Goal: Task Accomplishment & Management: Use online tool/utility

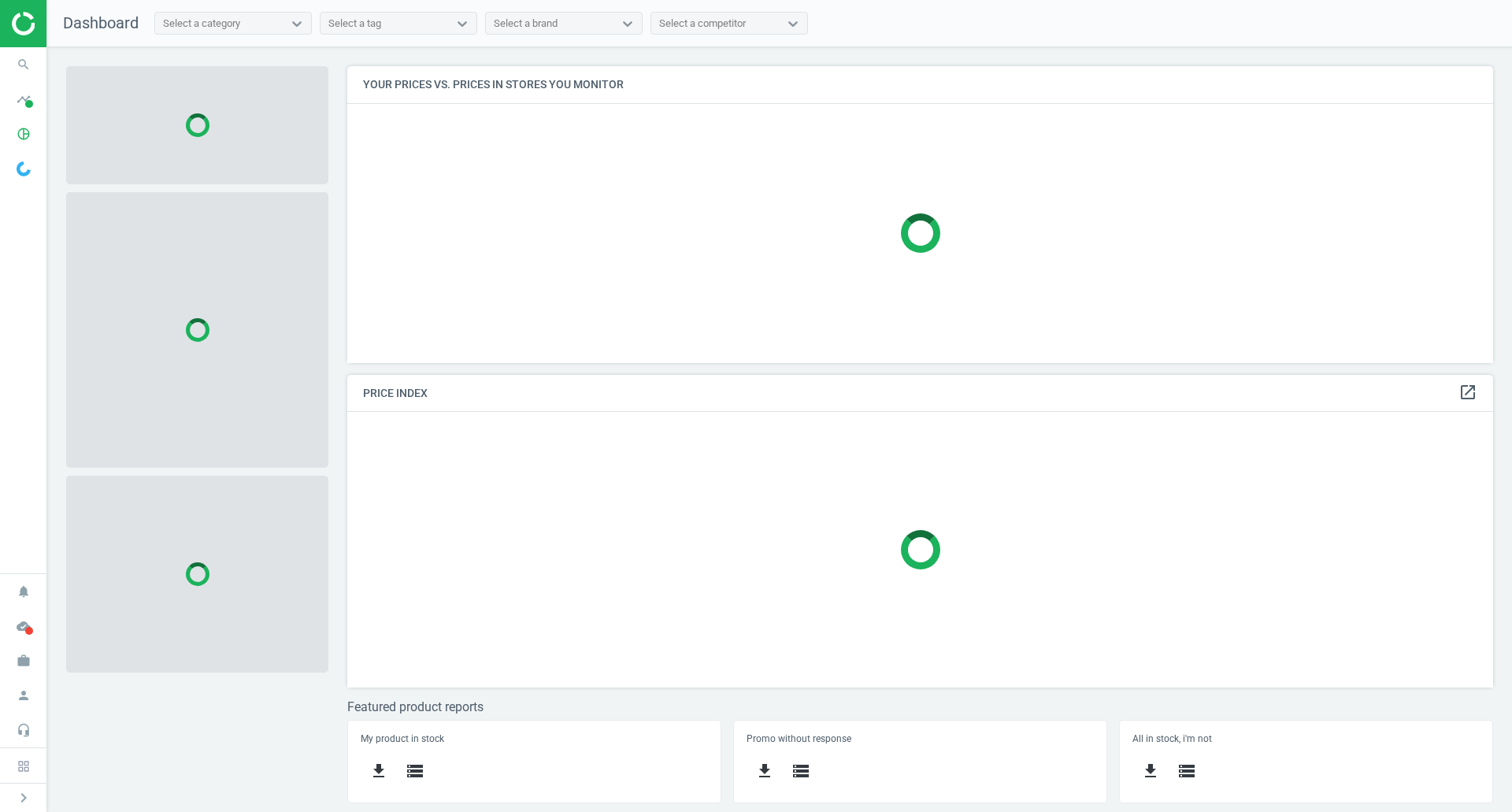
scroll to position [320, 1170]
click at [25, 64] on icon "search" at bounding box center [23, 64] width 30 height 30
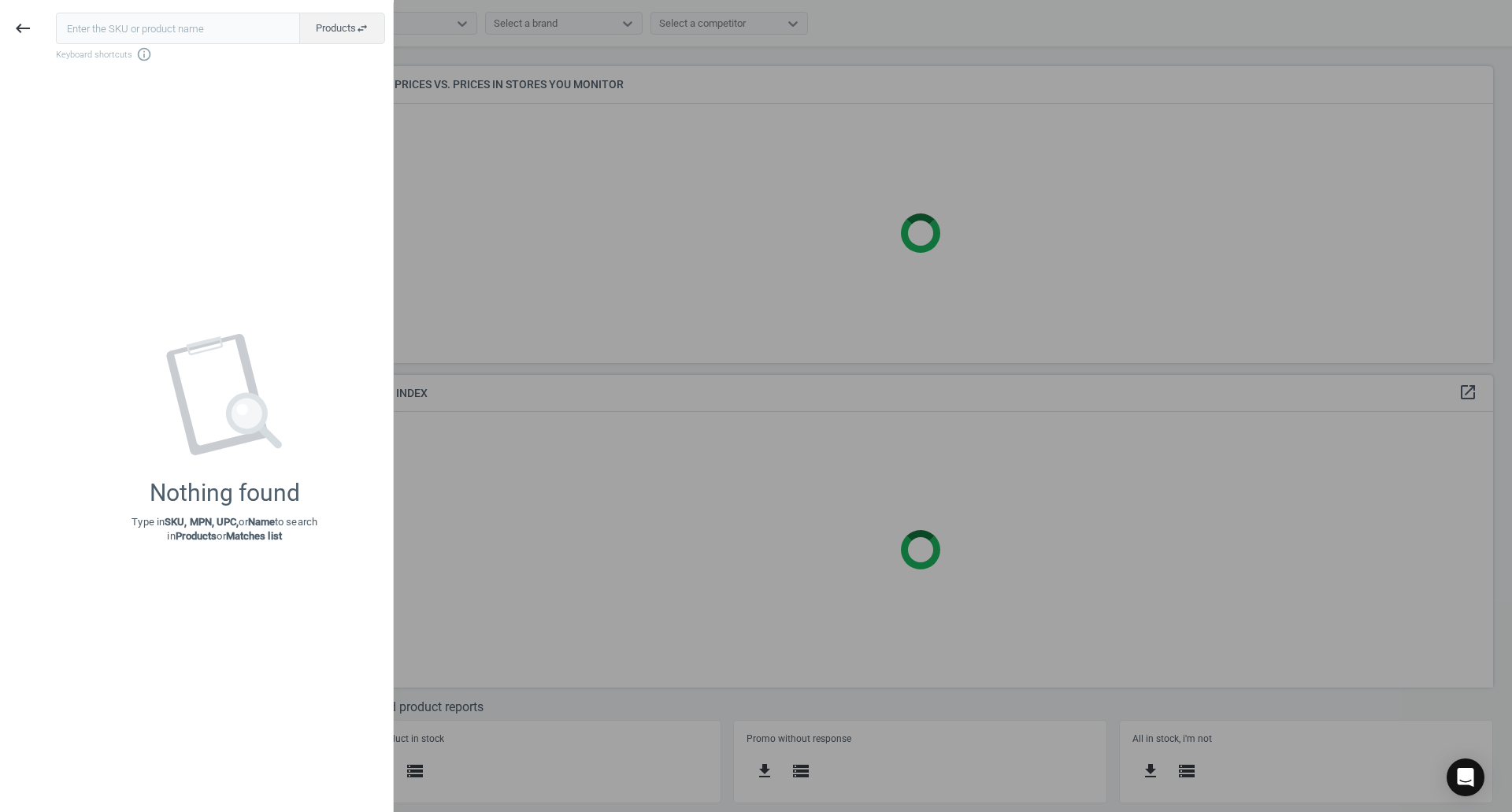
click at [86, 27] on input "text" at bounding box center [177, 29] width 244 height 32
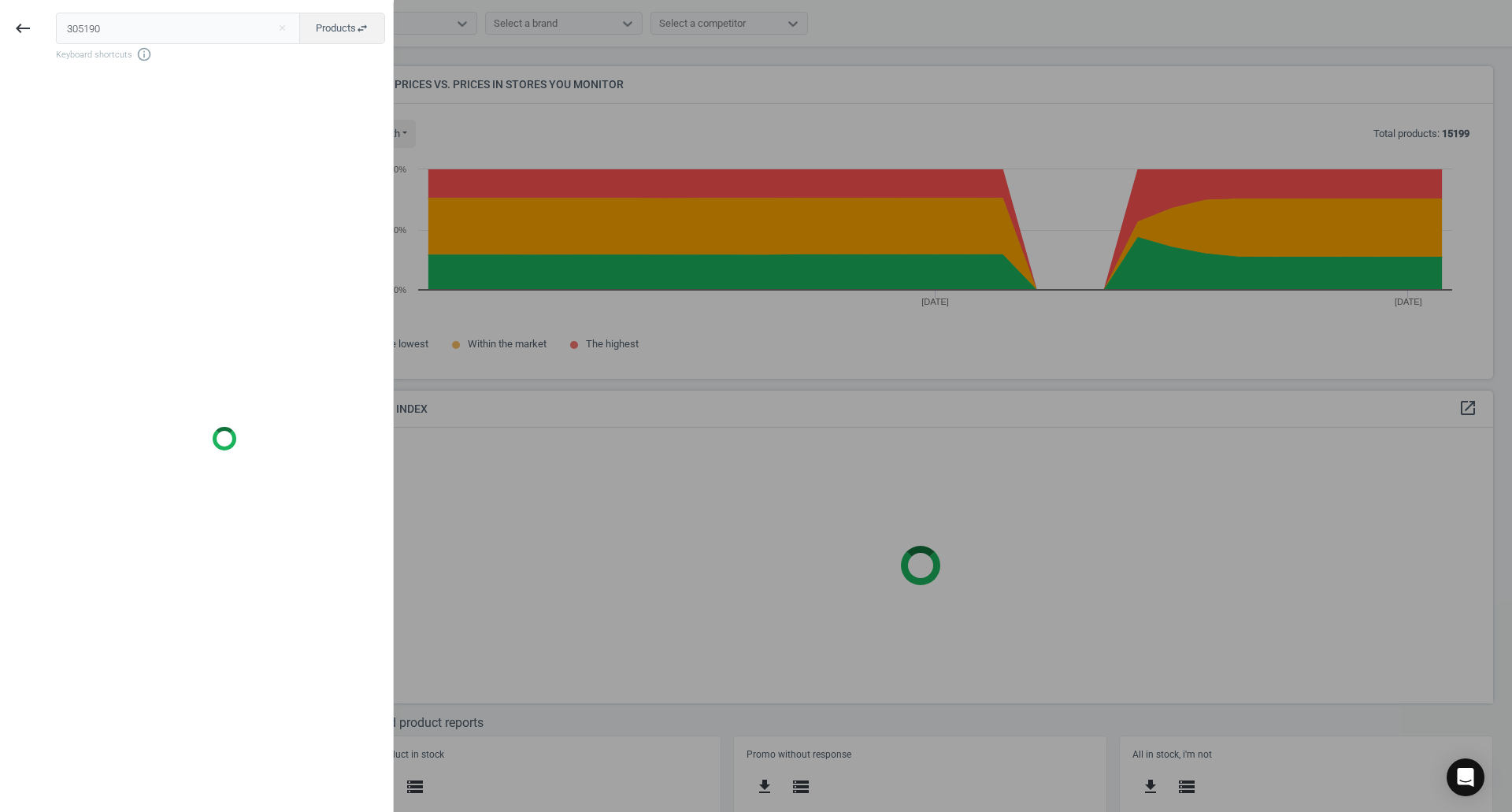
type input "305190"
drag, startPoint x: 95, startPoint y: 71, endPoint x: 29, endPoint y: 86, distance: 67.7
click at [26, 84] on div "keyboard_backspace" at bounding box center [22, 408] width 45 height 812
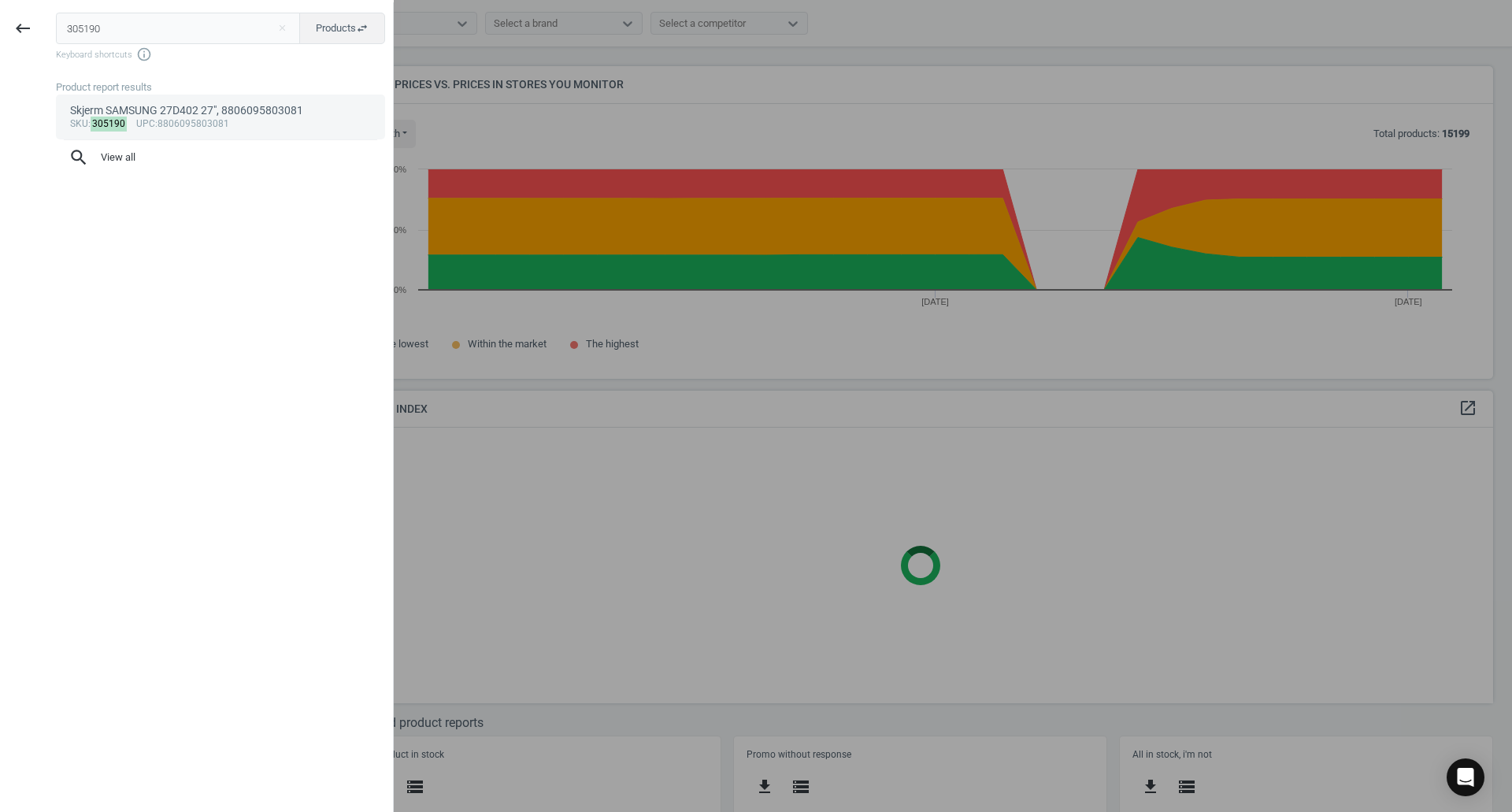
click at [133, 117] on div "Skjerm SAMSUNG 27D402 27", 8806095803081" at bounding box center [221, 110] width 302 height 15
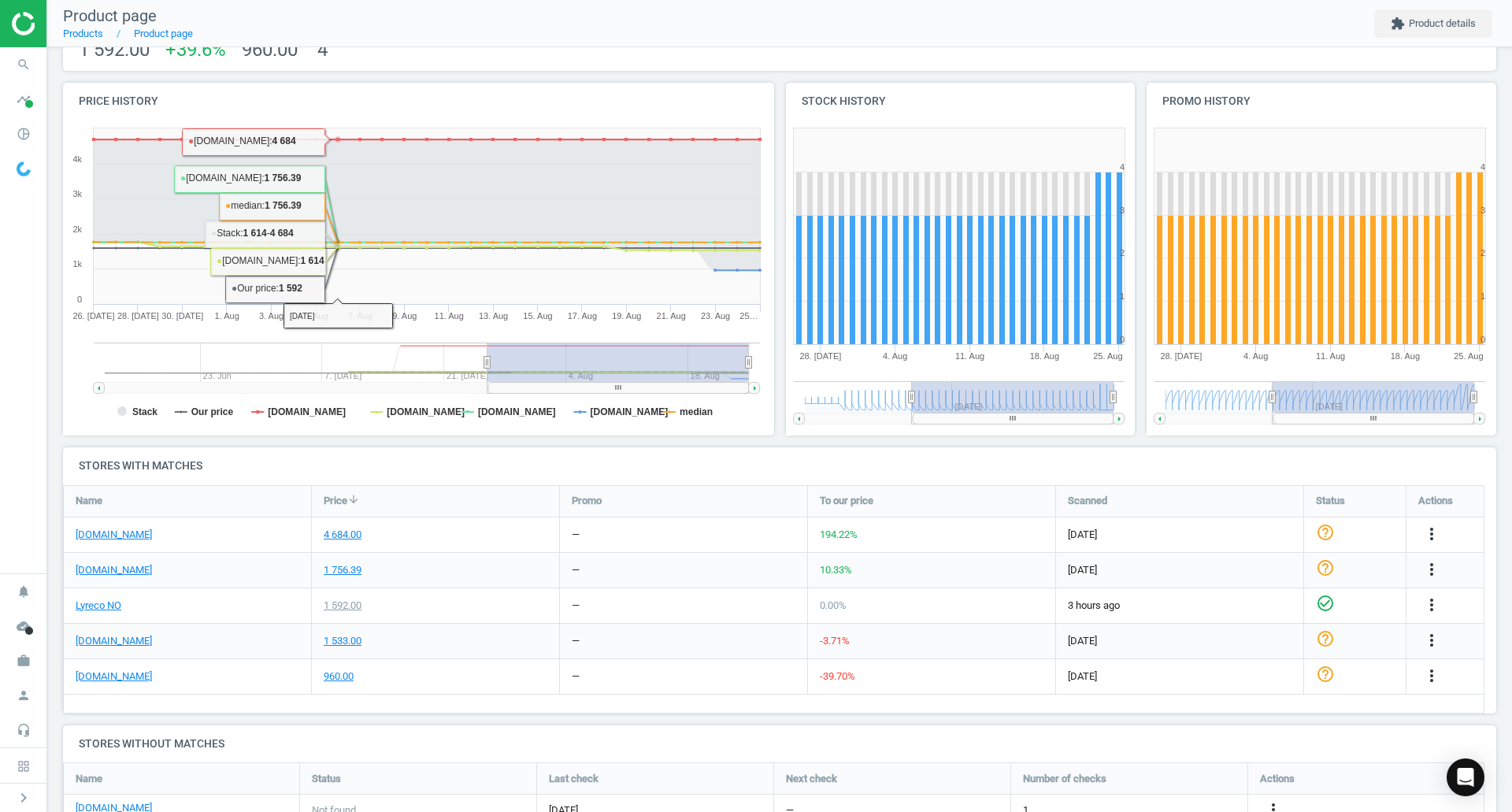
scroll to position [367, 0]
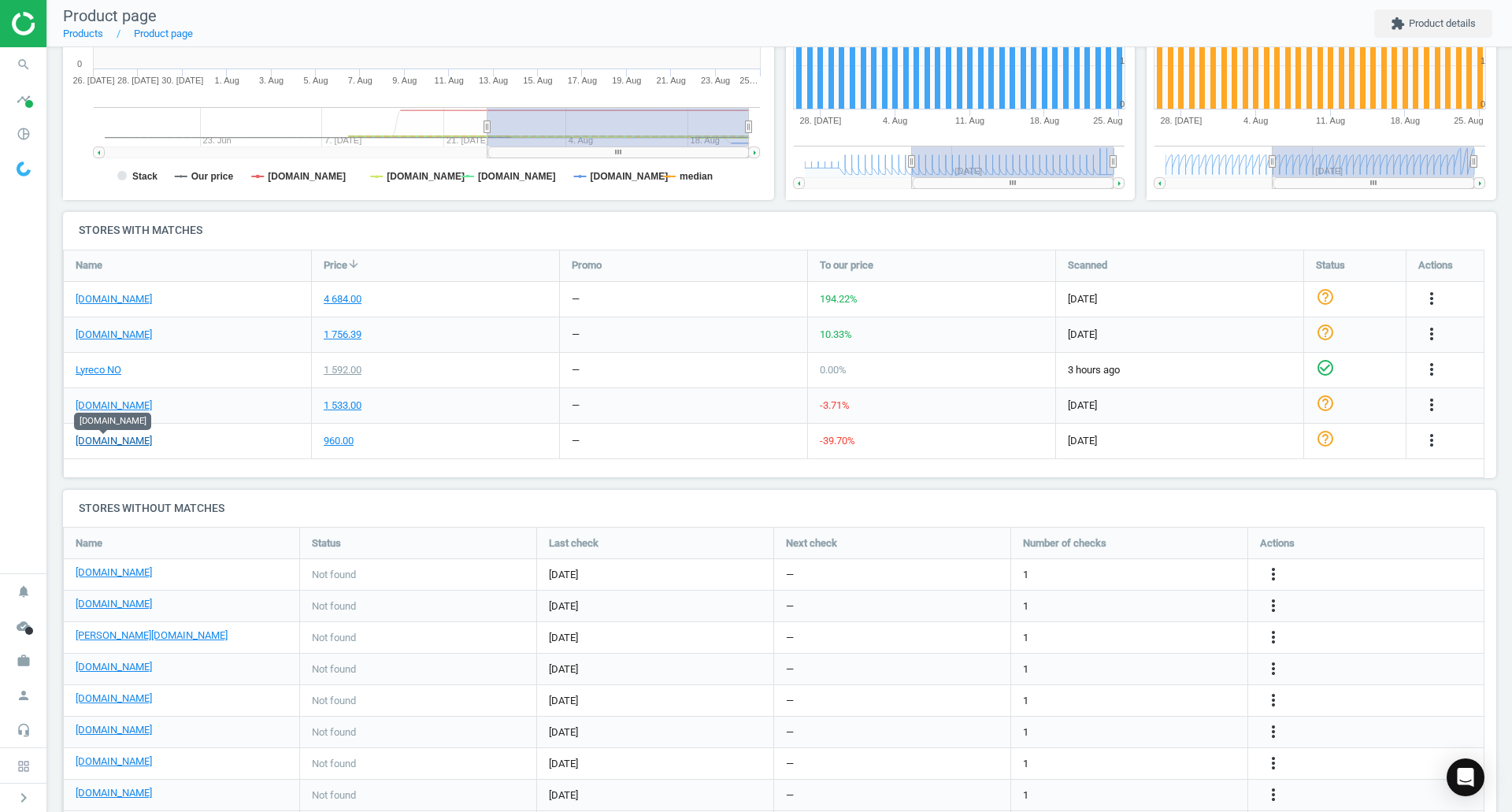
click at [112, 444] on link "[DOMAIN_NAME]" at bounding box center [113, 441] width 76 height 14
click at [1427, 438] on icon "more_vert" at bounding box center [1431, 440] width 19 height 19
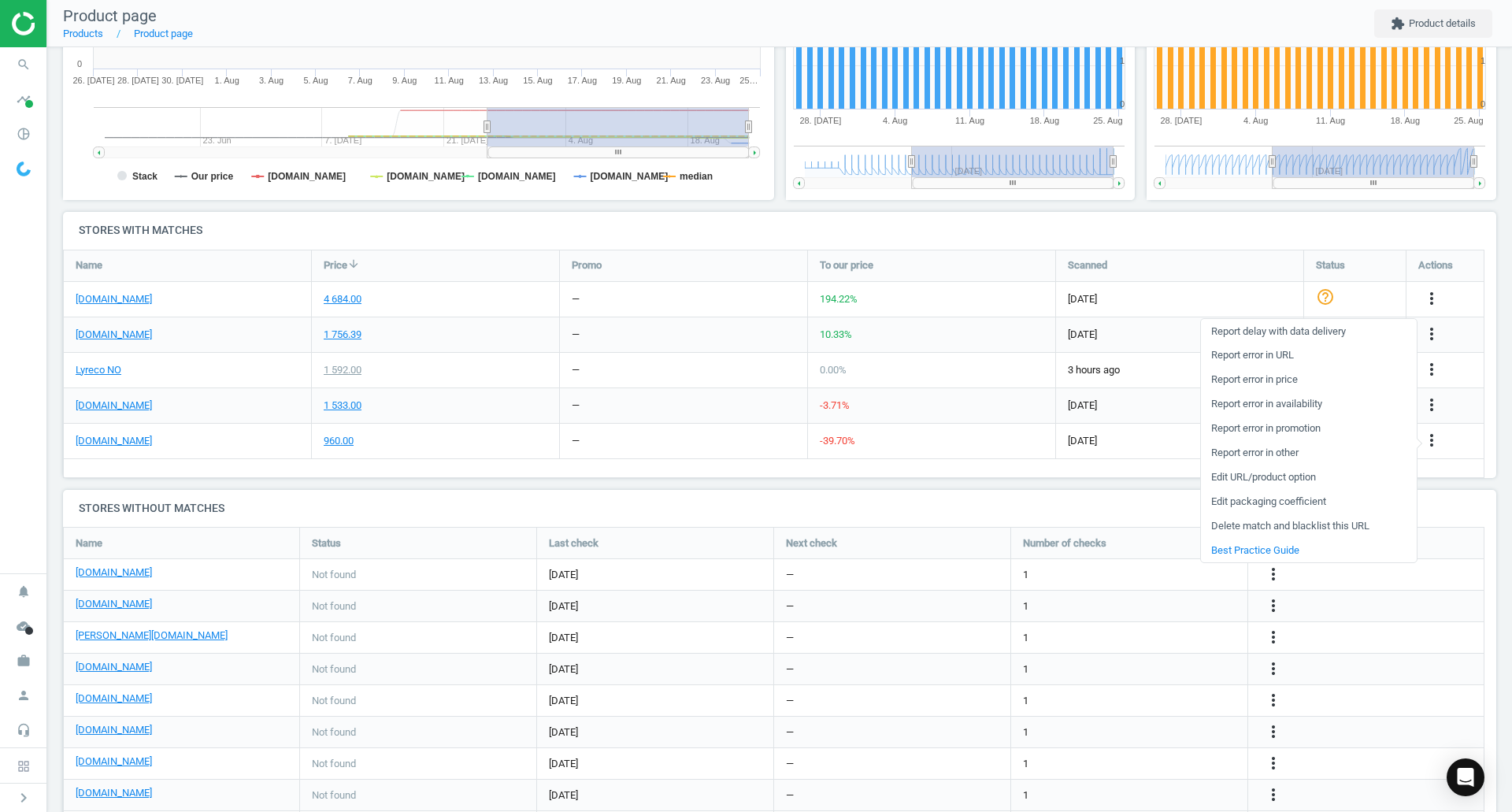
click at [1256, 522] on link "Delete match and blacklist this URL" at bounding box center [1309, 526] width 215 height 24
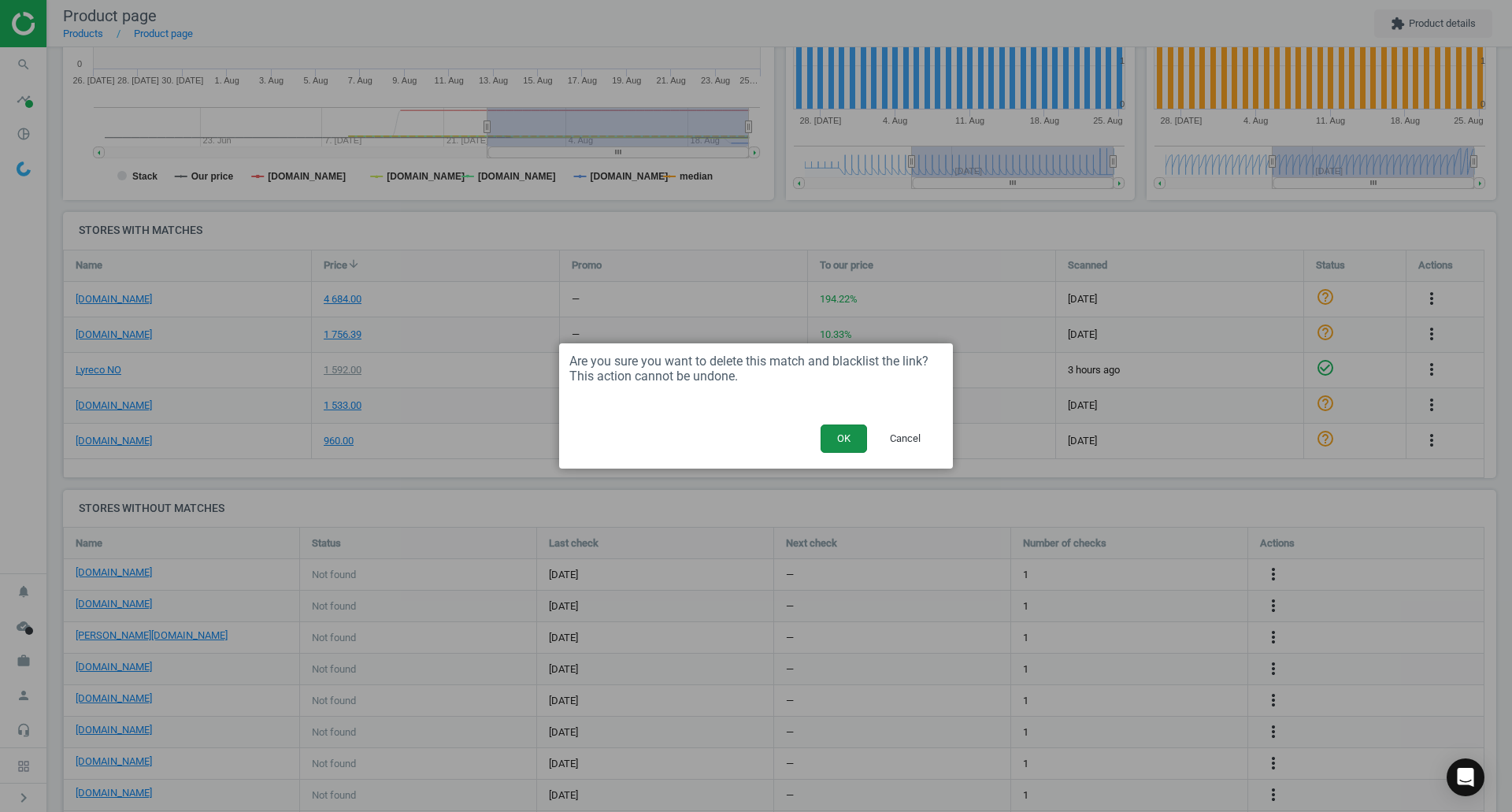
click at [860, 443] on button "OK" at bounding box center [844, 438] width 46 height 29
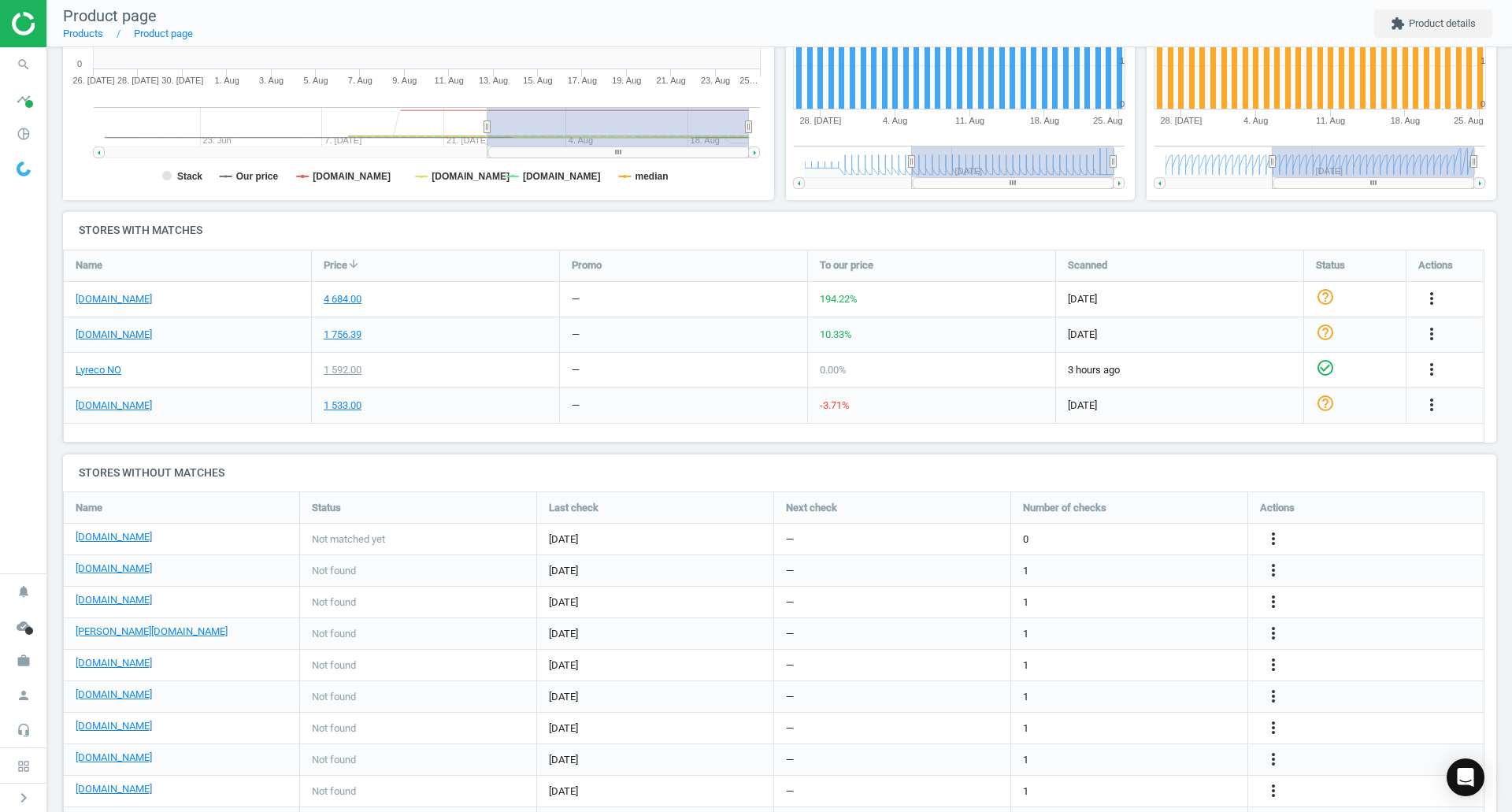
scroll to position [454, 1446]
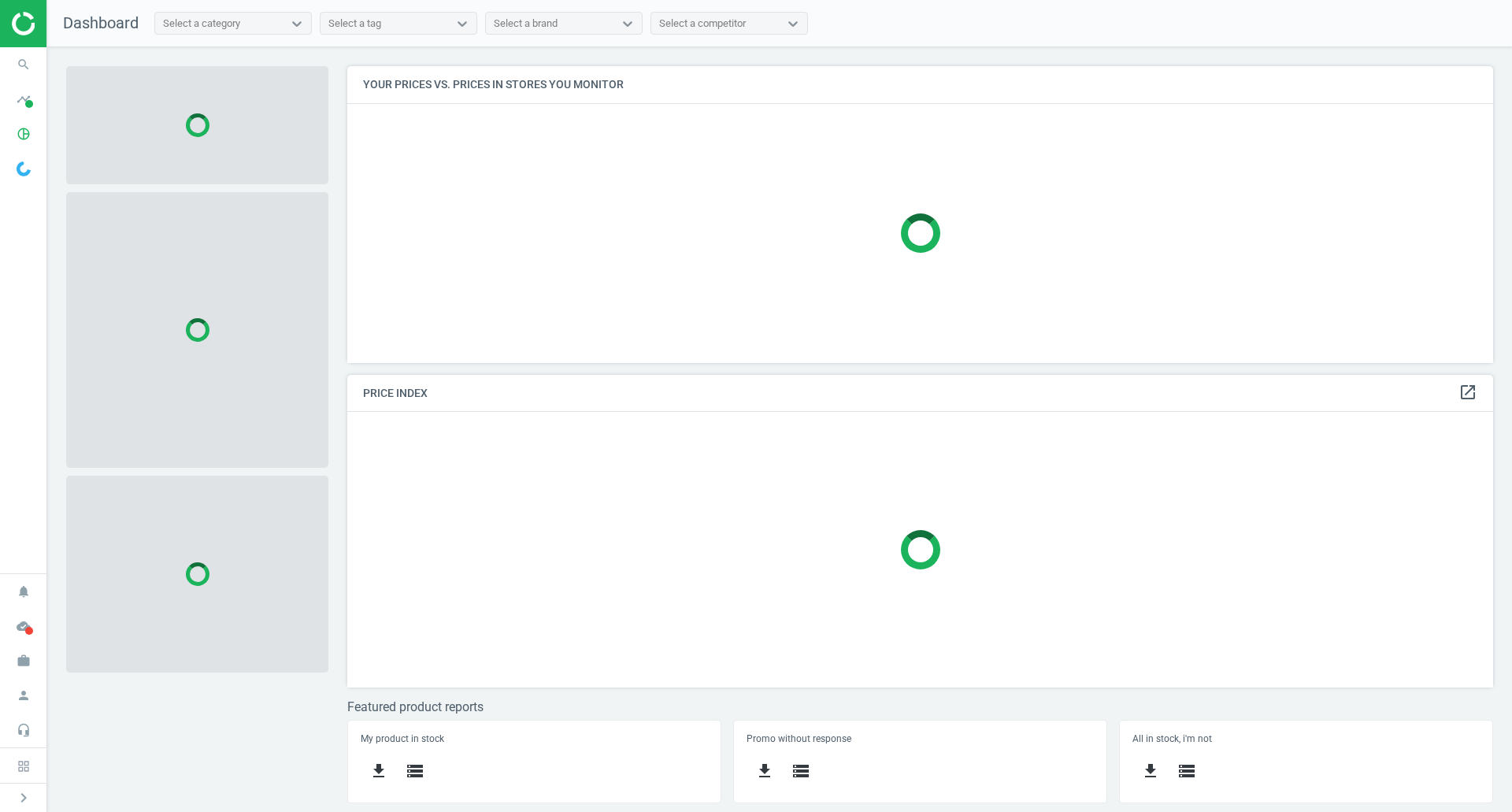
scroll to position [320, 1170]
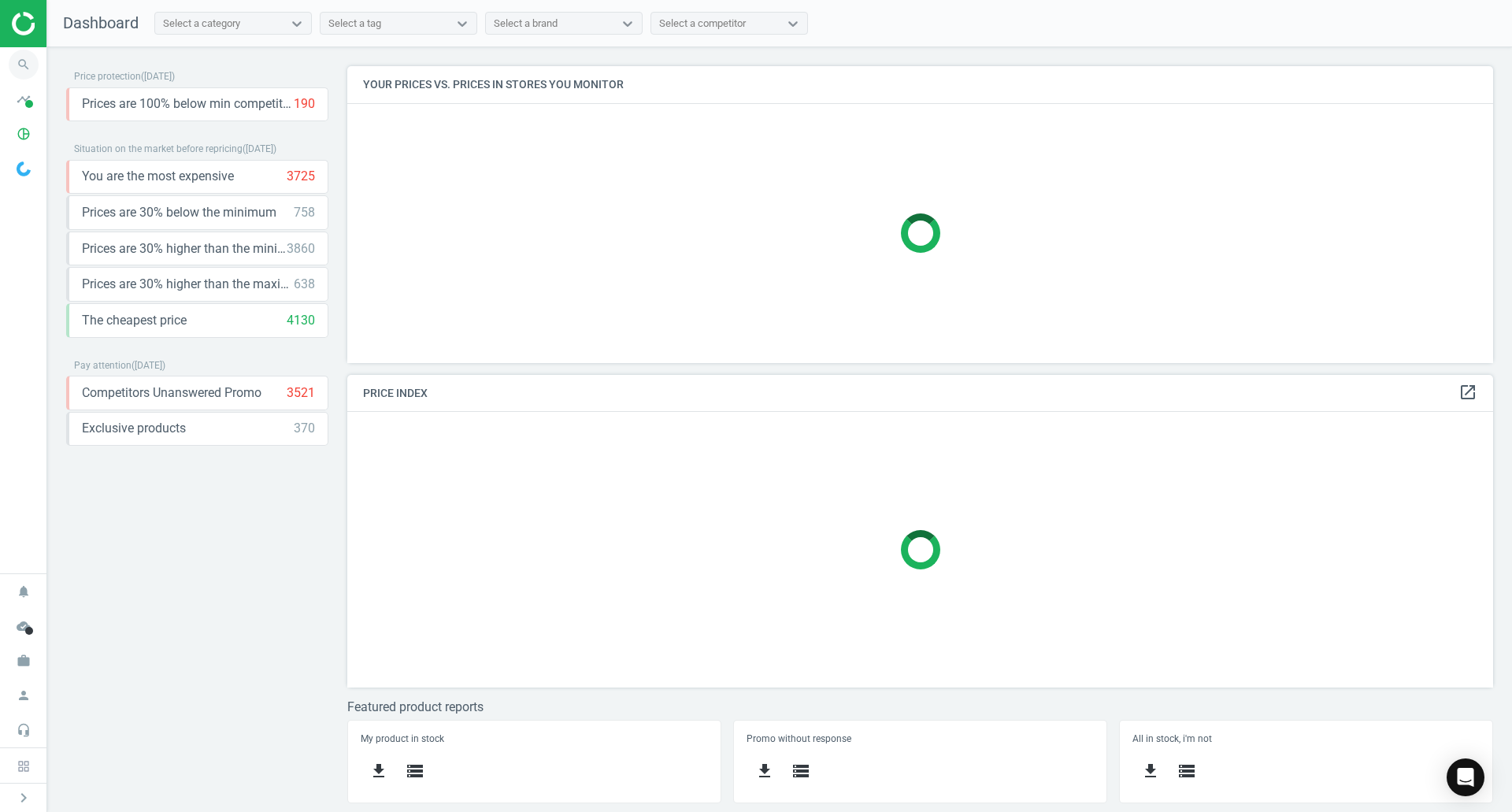
click at [20, 60] on icon "search" at bounding box center [23, 64] width 30 height 30
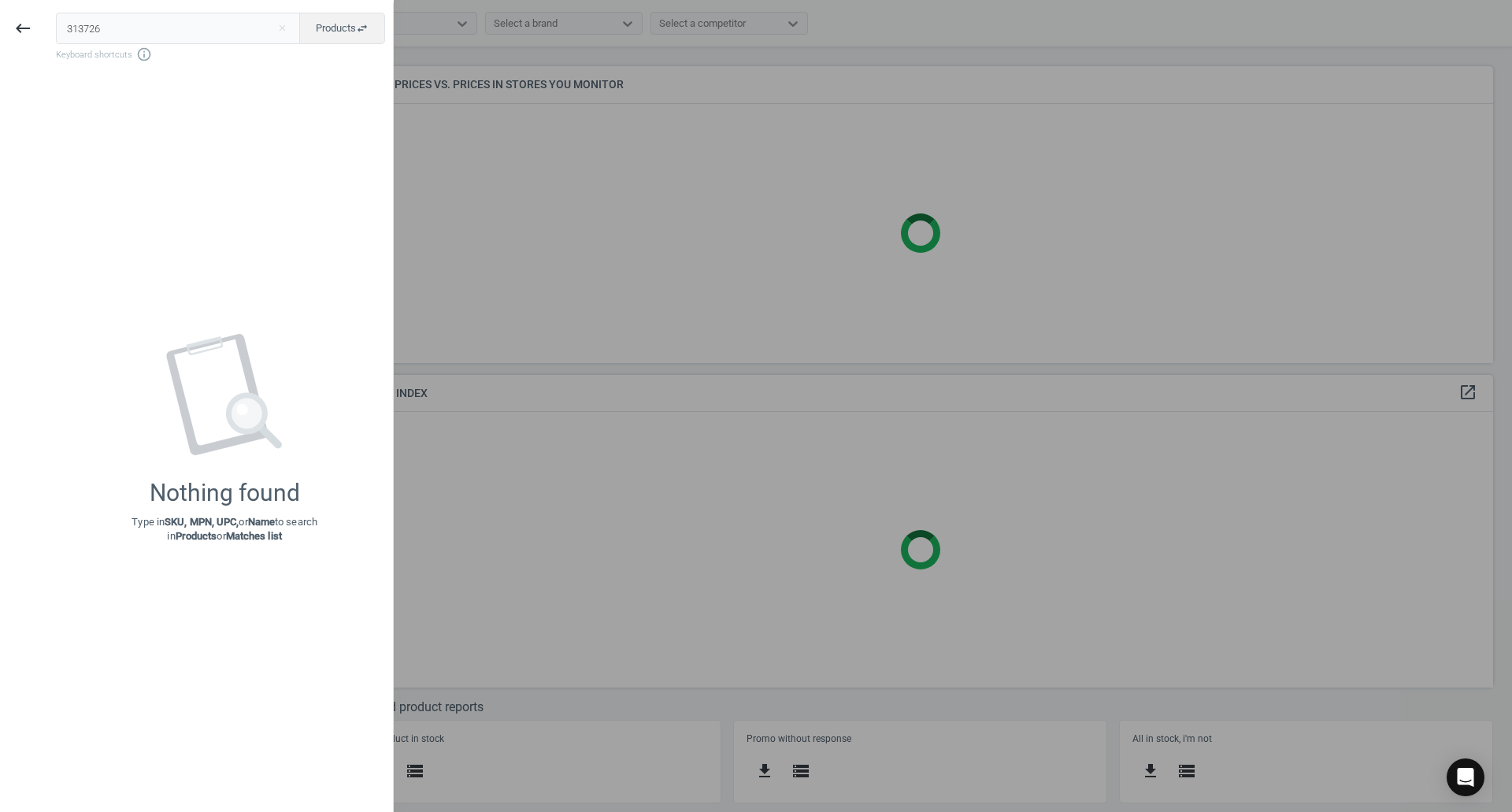
type input "313726"
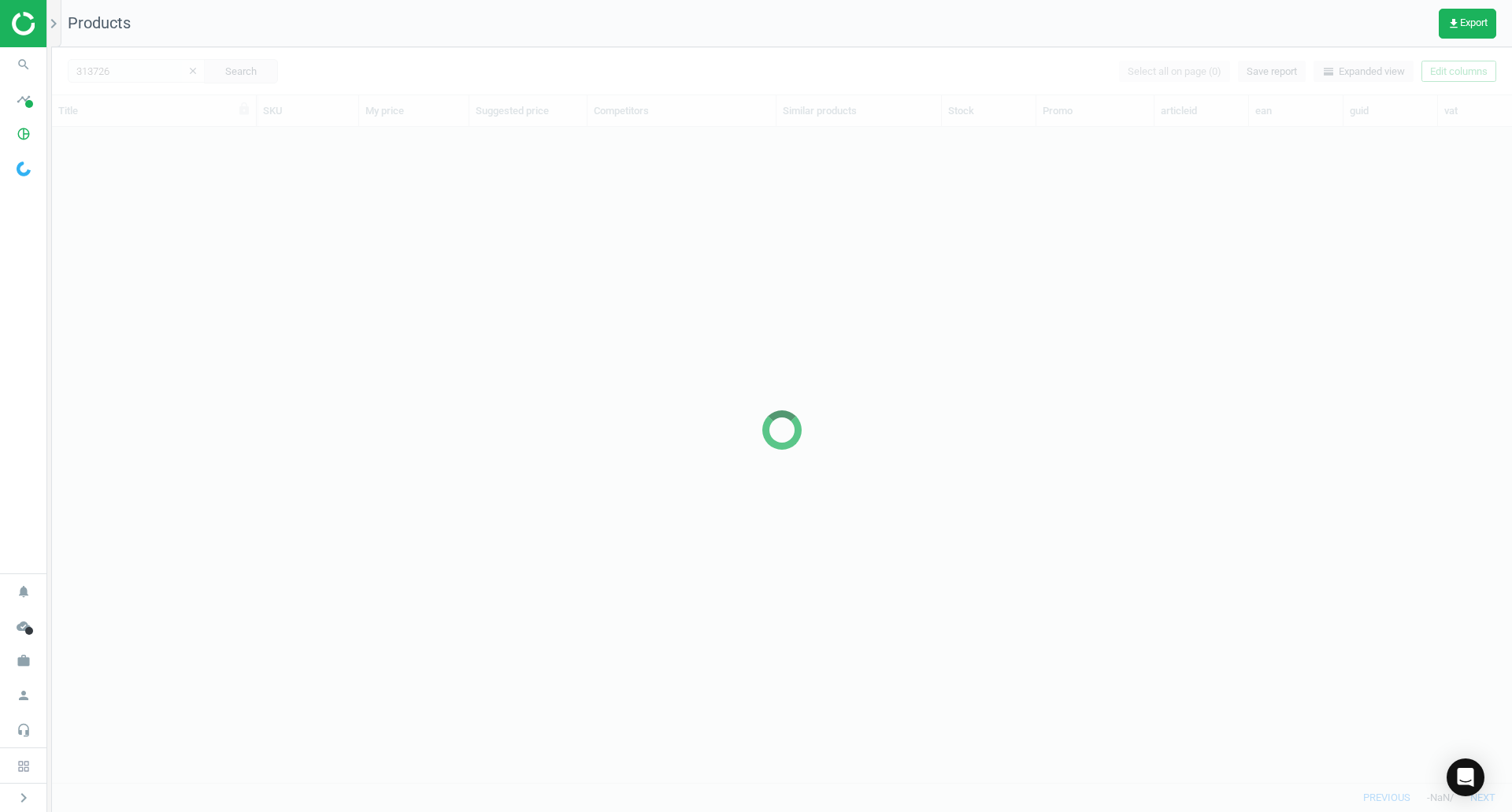
scroll to position [632, 1448]
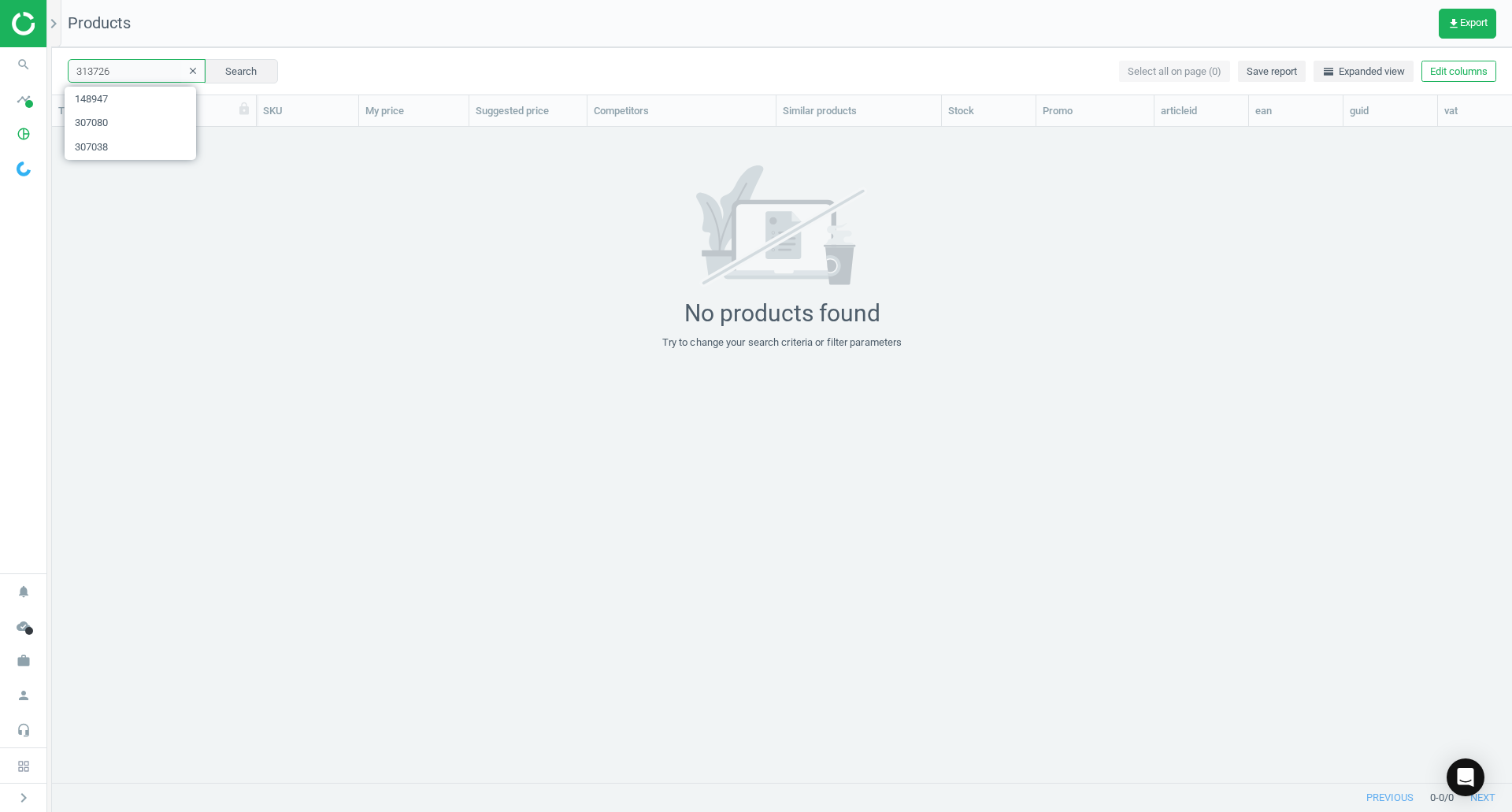
click at [139, 66] on input "313726" at bounding box center [136, 71] width 137 height 23
